Goal: Transaction & Acquisition: Purchase product/service

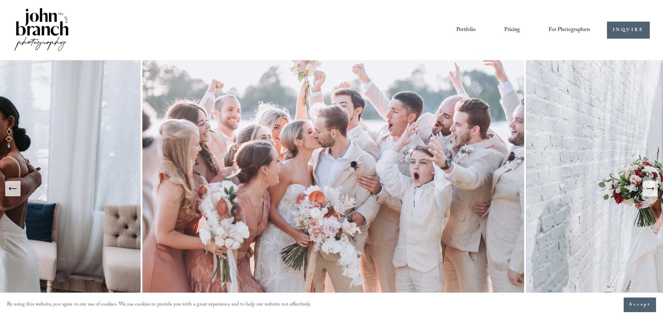
click at [569, 26] on span "For Photographers" at bounding box center [569, 30] width 42 height 11
click at [0, 0] on span "Presets" at bounding box center [0, 0] width 0 height 0
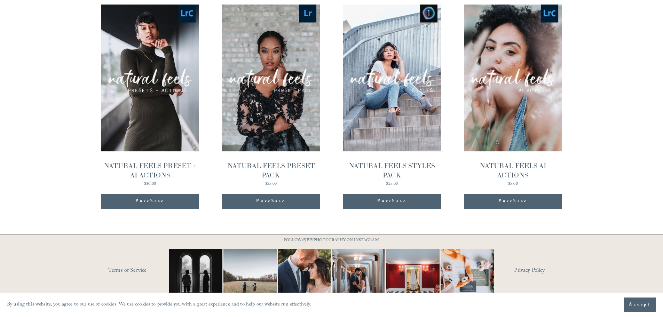
scroll to position [744, 0]
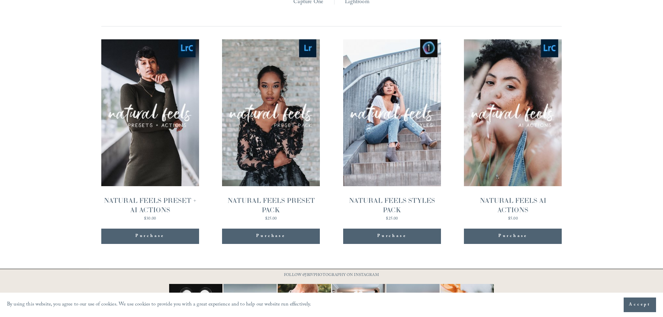
click at [252, 119] on link "Quick View NATURAL FEELS PRESET PACK $25.00" at bounding box center [271, 130] width 98 height 182
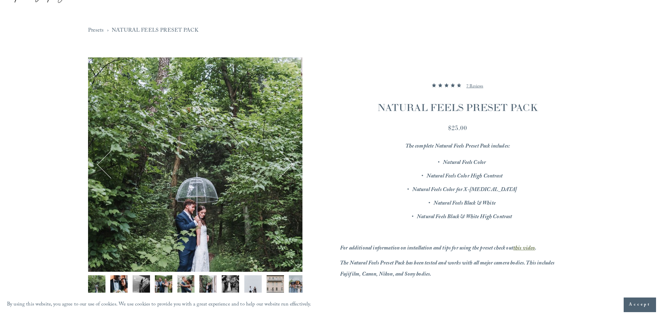
scroll to position [139, 0]
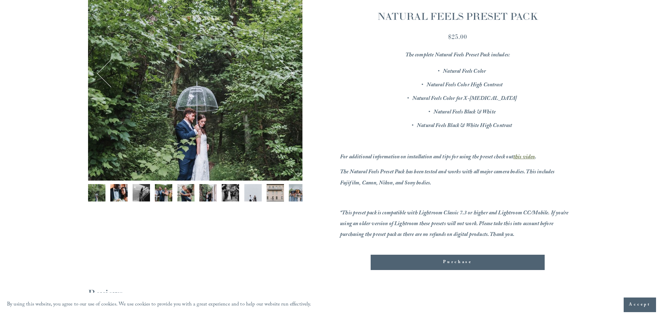
click at [499, 263] on div "Purchase" at bounding box center [457, 262] width 162 height 7
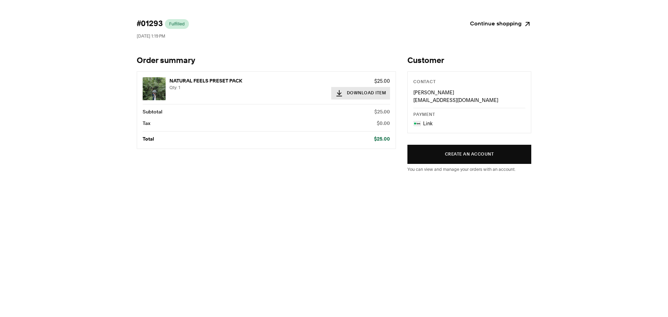
click at [353, 91] on button "Download Item" at bounding box center [360, 93] width 59 height 13
